Goal: Task Accomplishment & Management: Manage account settings

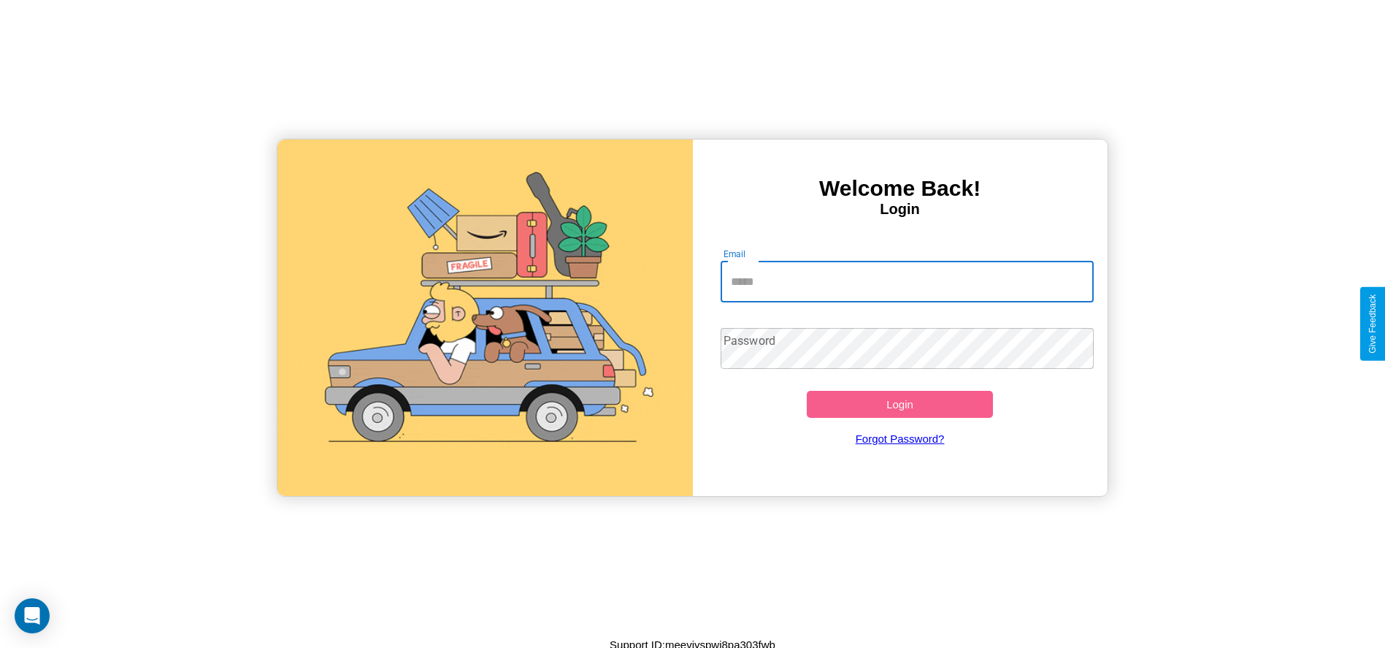
click at [907, 281] on input "Email" at bounding box center [907, 281] width 373 height 41
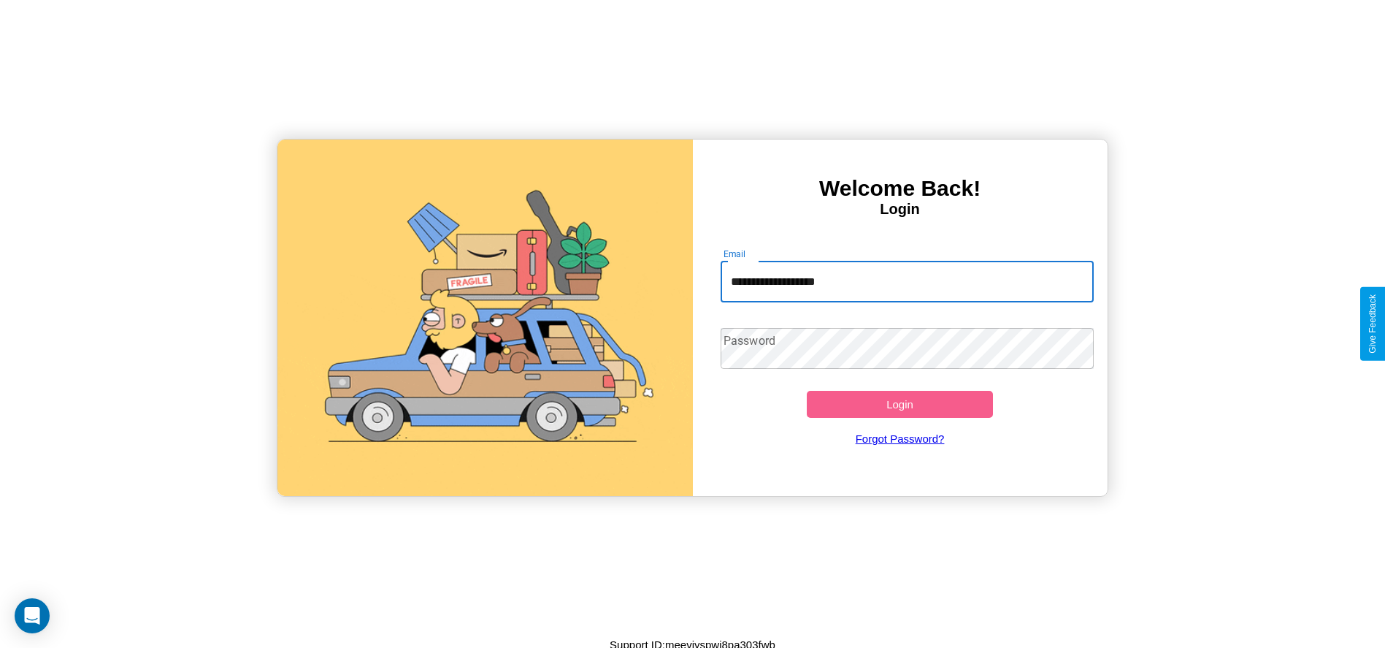
type input "**********"
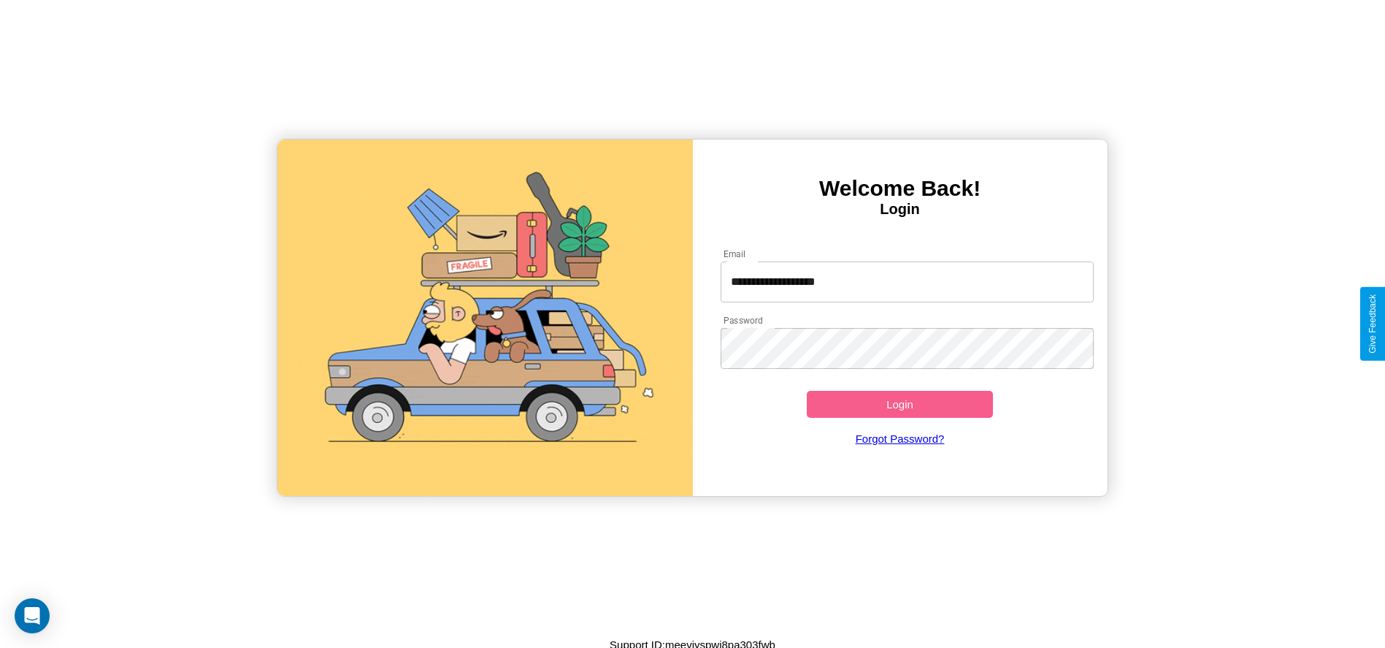
click at [900, 404] on button "Login" at bounding box center [900, 404] width 187 height 27
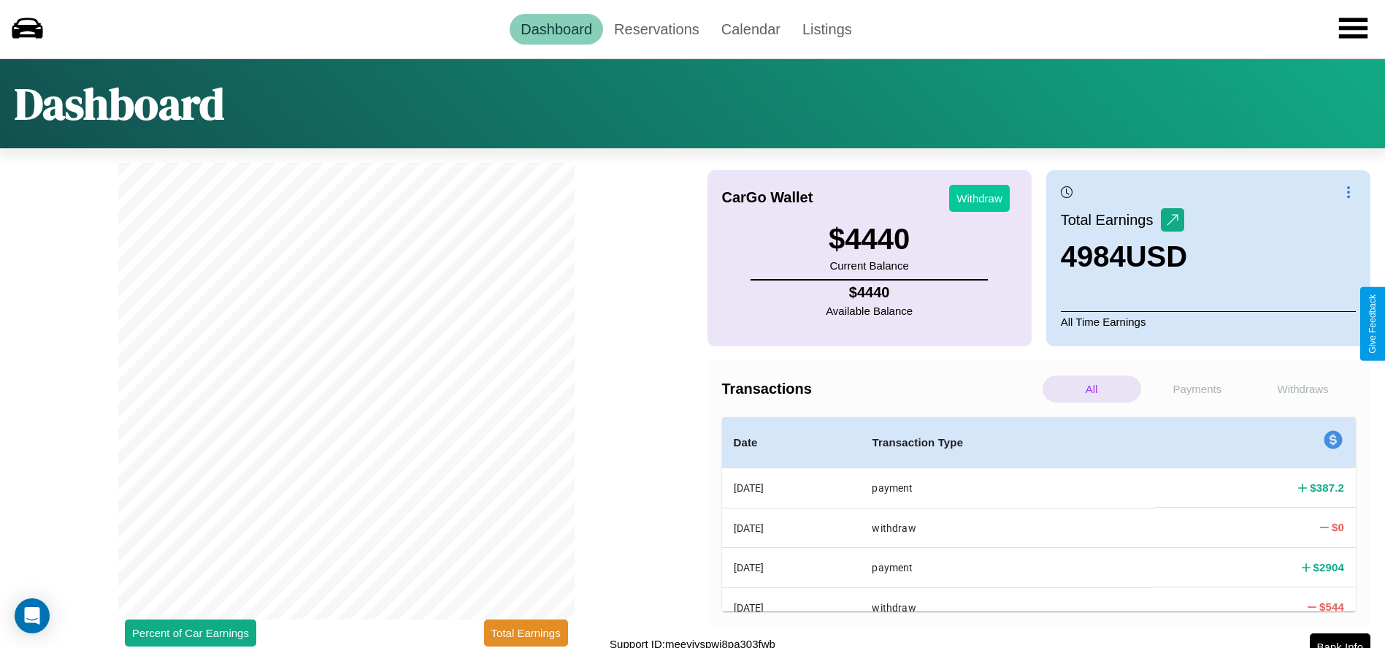
click at [979, 198] on button "Withdraw" at bounding box center [979, 198] width 61 height 27
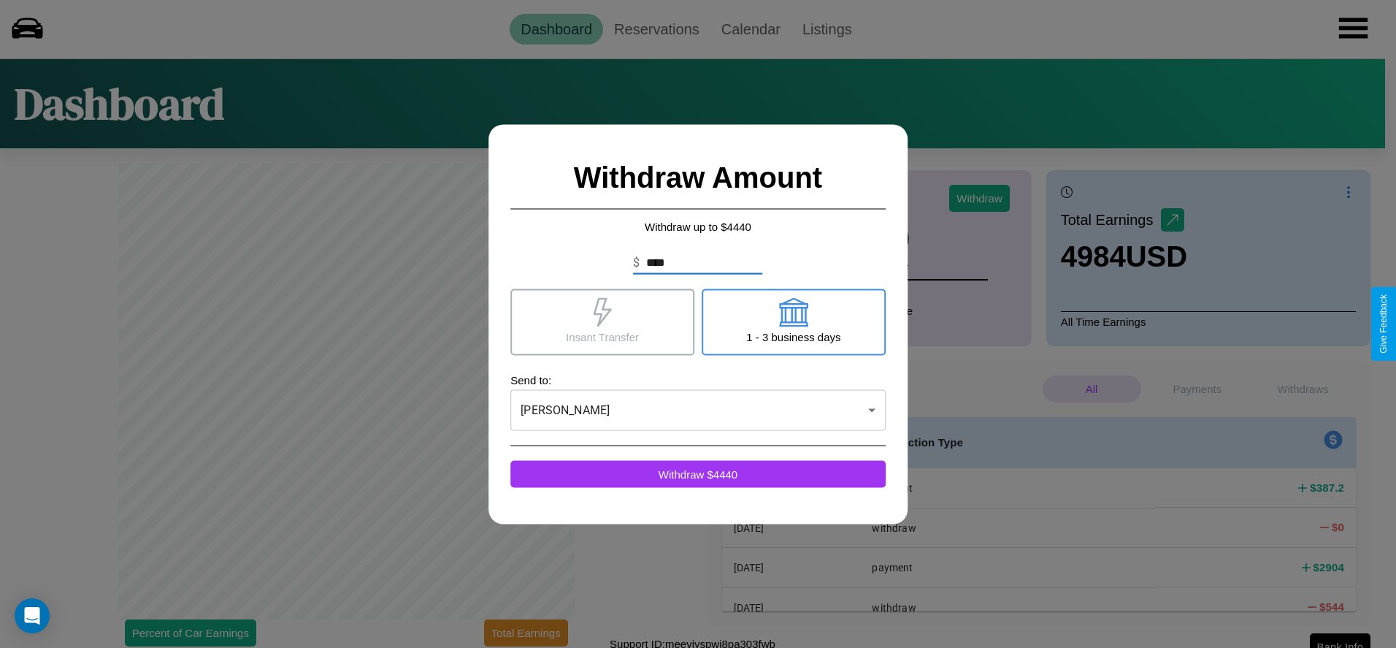
click at [793, 321] on icon at bounding box center [793, 311] width 29 height 29
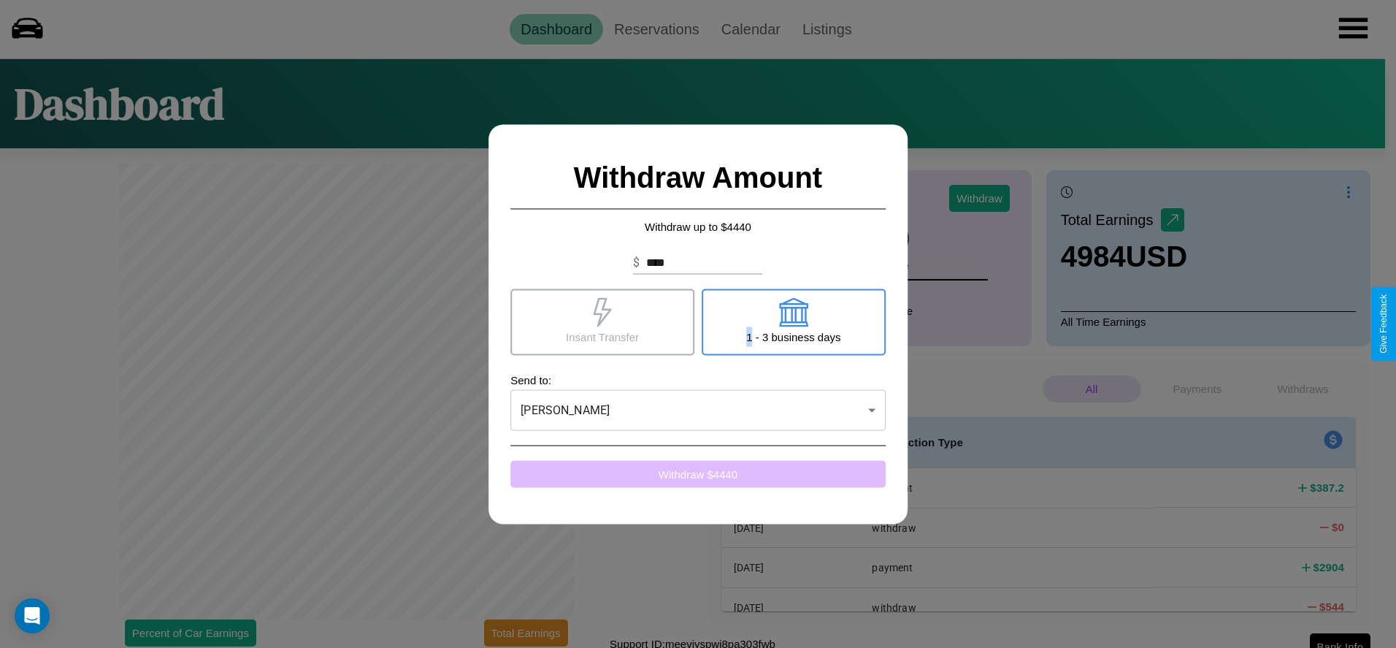
click at [698, 473] on button "Withdraw $ 4440" at bounding box center [697, 473] width 375 height 27
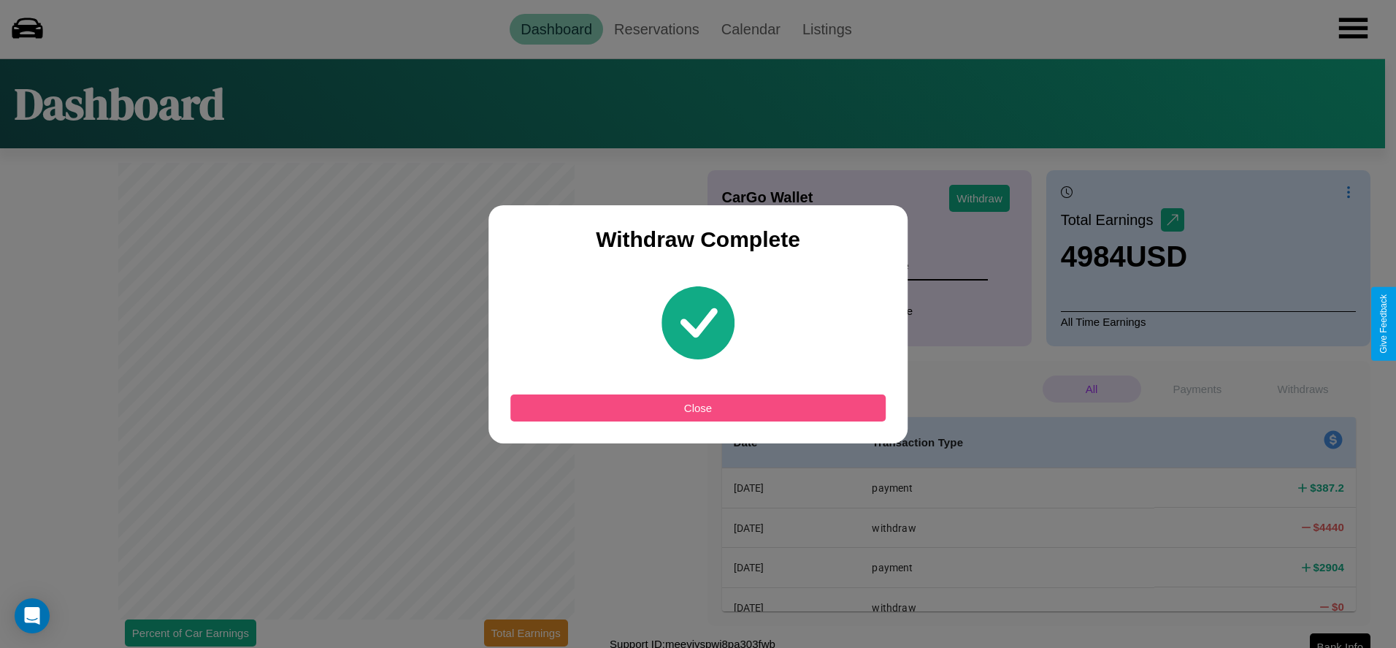
click at [698, 407] on button "Close" at bounding box center [697, 407] width 375 height 27
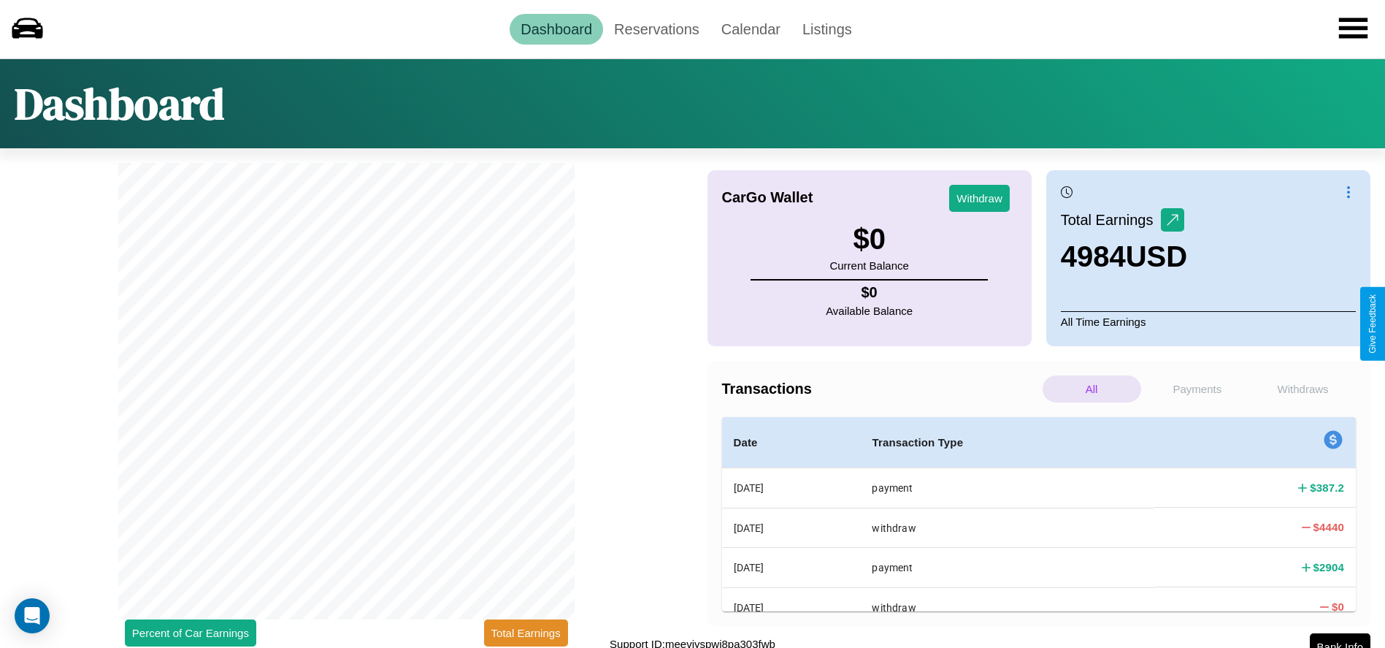
scroll to position [12, 0]
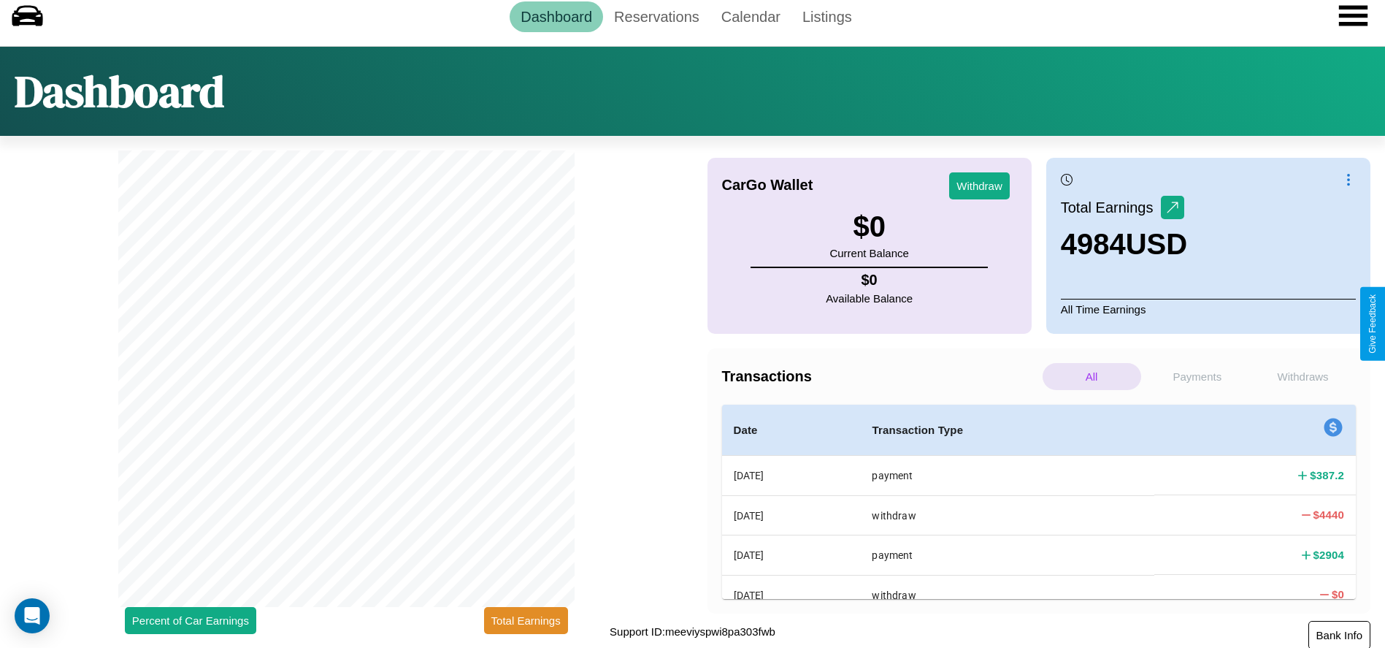
click at [1339, 634] on button "Bank Info" at bounding box center [1339, 635] width 62 height 28
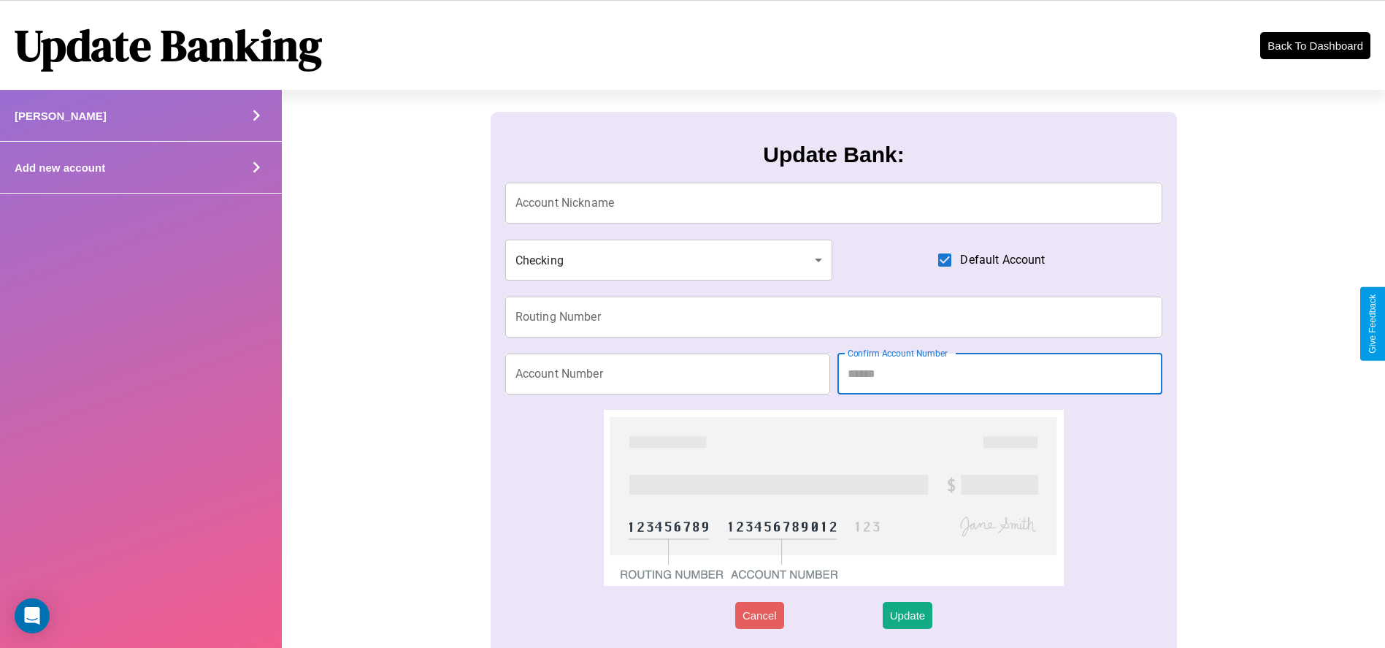
click at [141, 167] on div "Add new account" at bounding box center [141, 168] width 282 height 52
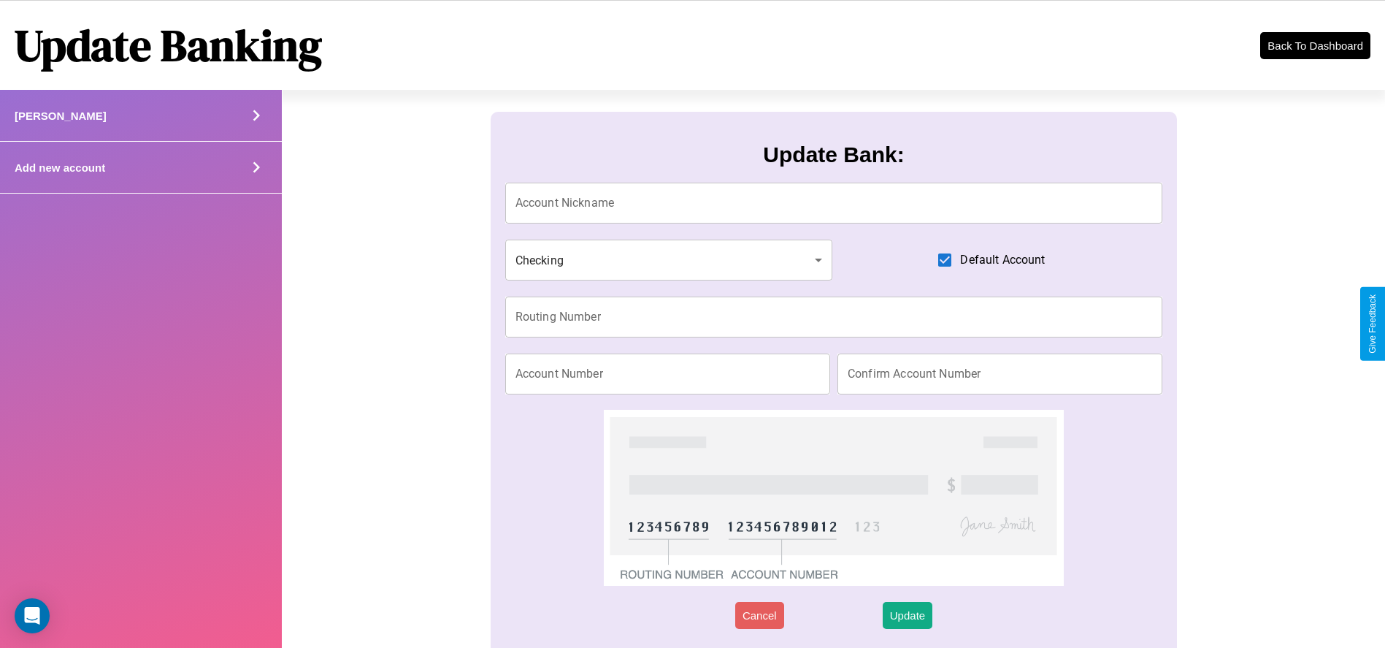
click at [141, 167] on div "Add new account" at bounding box center [141, 168] width 282 height 52
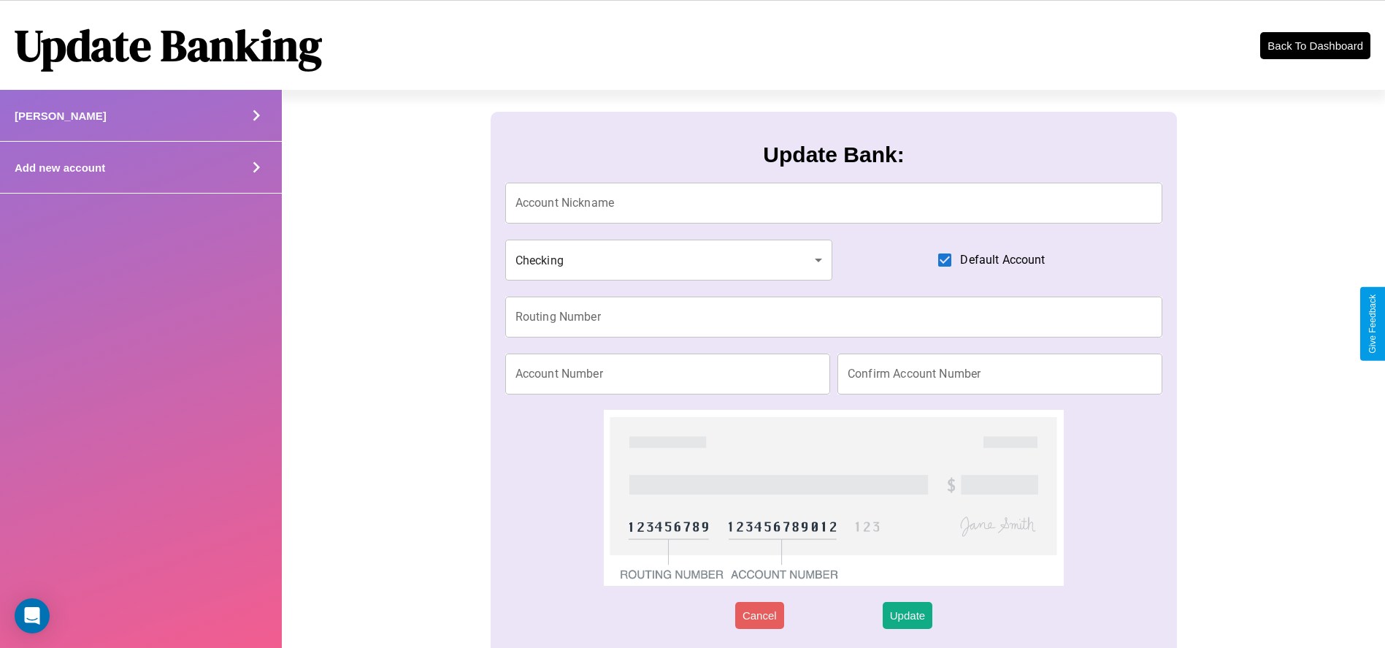
click at [141, 167] on div "Add new account" at bounding box center [141, 168] width 282 height 52
click at [256, 126] on icon at bounding box center [256, 115] width 22 height 22
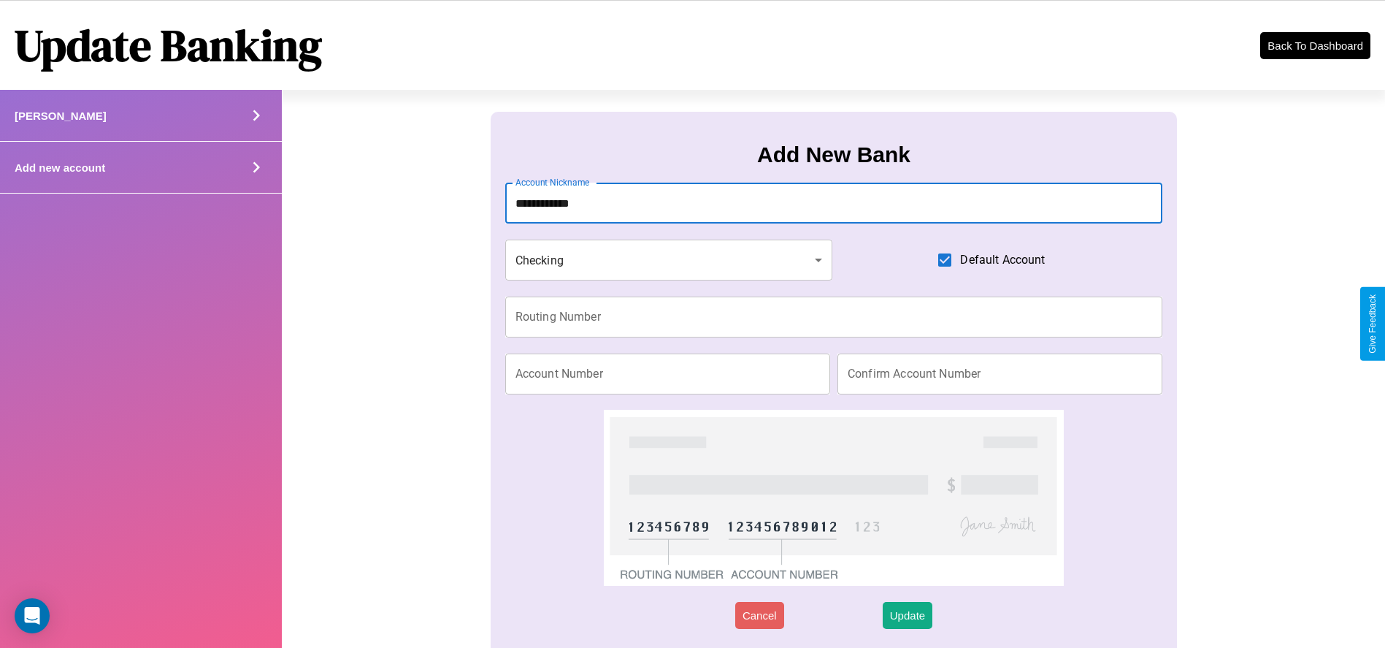
type input "**********"
